Goal: Transaction & Acquisition: Subscribe to service/newsletter

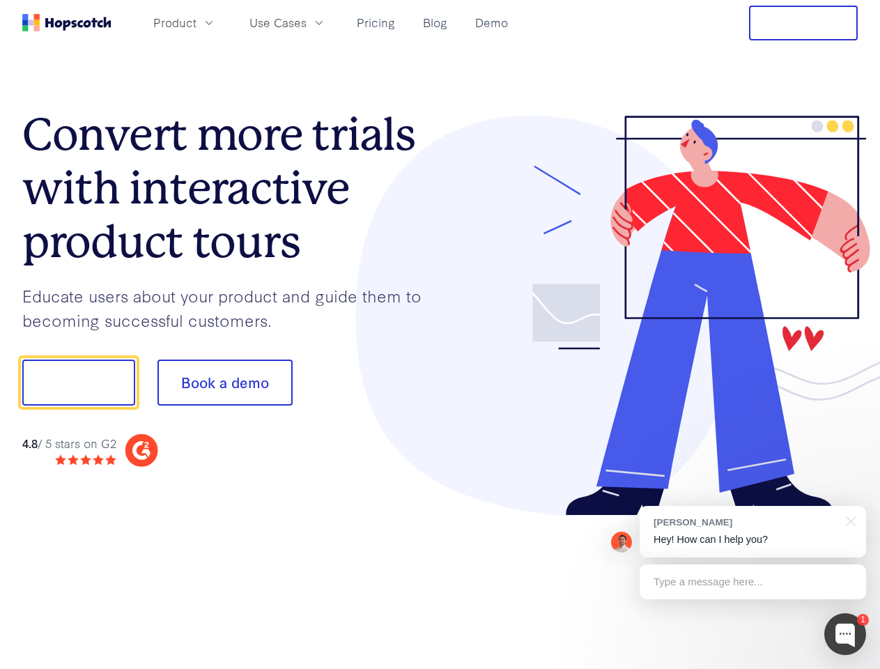
click at [440, 335] on div at bounding box center [649, 316] width 418 height 401
click at [197, 22] on span "Product" at bounding box center [174, 22] width 43 height 17
click at [307, 22] on span "Use Cases" at bounding box center [278, 22] width 57 height 17
click at [804, 23] on button "Free Trial" at bounding box center [803, 23] width 109 height 35
click at [78, 383] on button "Show me!" at bounding box center [78, 383] width 113 height 46
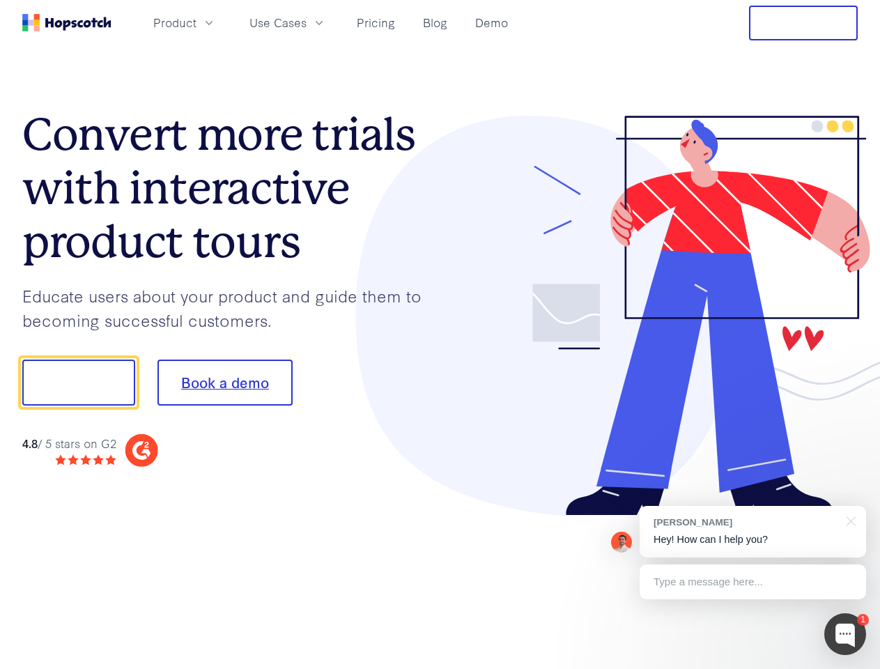
click at [224, 383] on button "Book a demo" at bounding box center [225, 383] width 135 height 46
click at [845, 634] on div at bounding box center [846, 634] width 42 height 42
click at [753, 532] on div "[PERSON_NAME] Hey! How can I help you?" at bounding box center [753, 532] width 227 height 52
click at [849, 520] on div at bounding box center [735, 474] width 261 height 278
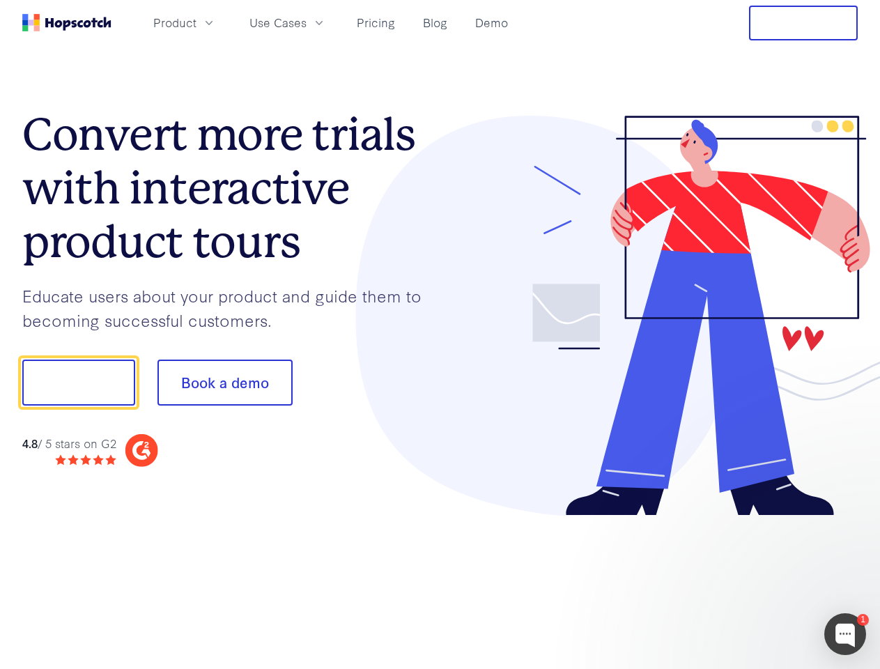
click at [753, 582] on div at bounding box center [735, 474] width 261 height 278
